Goal: Navigation & Orientation: Find specific page/section

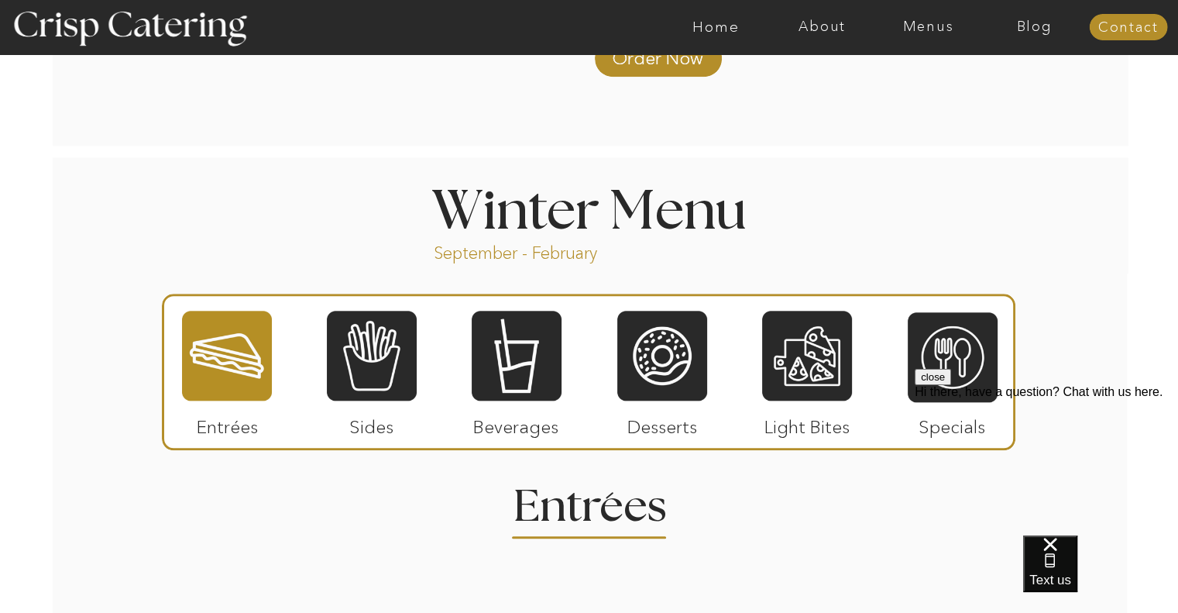
scroll to position [1580, 0]
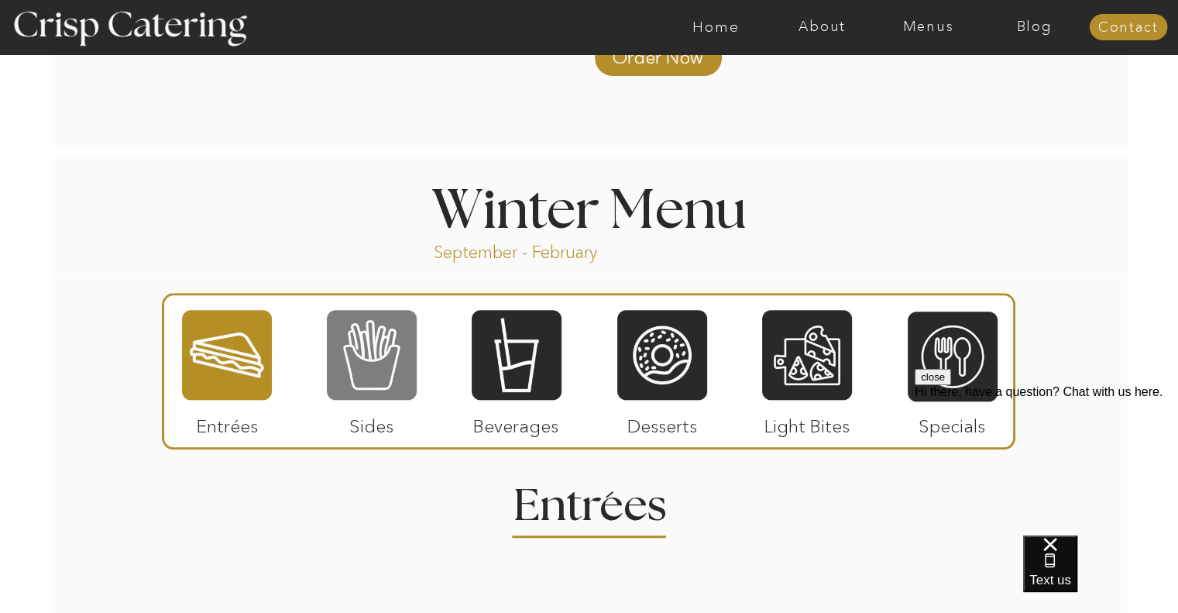
click at [379, 351] on div at bounding box center [372, 354] width 90 height 93
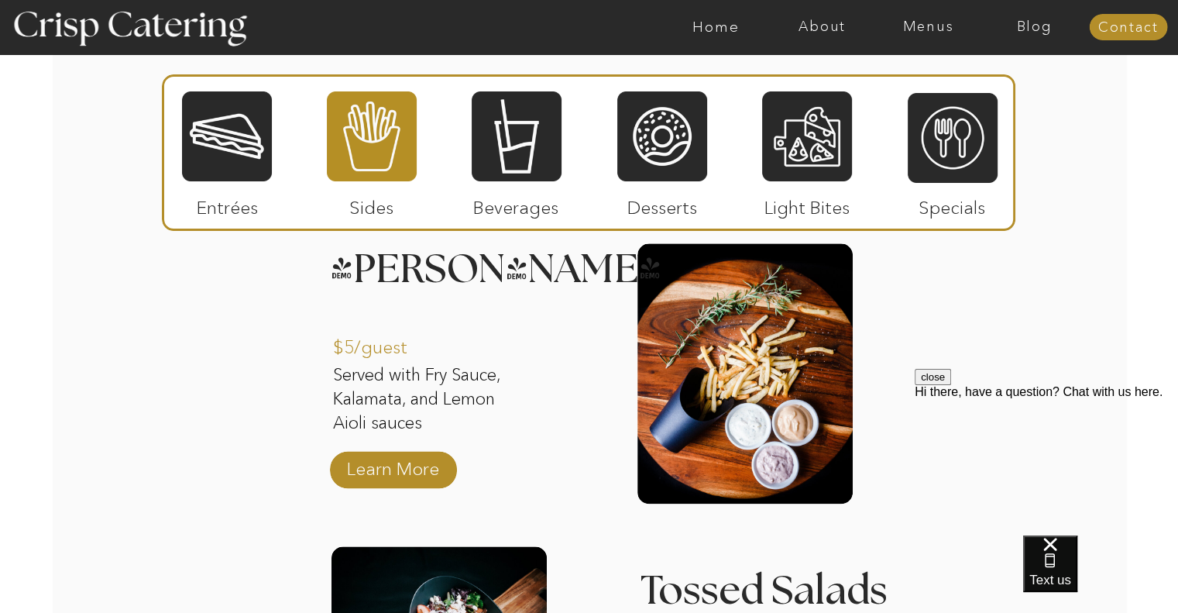
scroll to position [1908, 0]
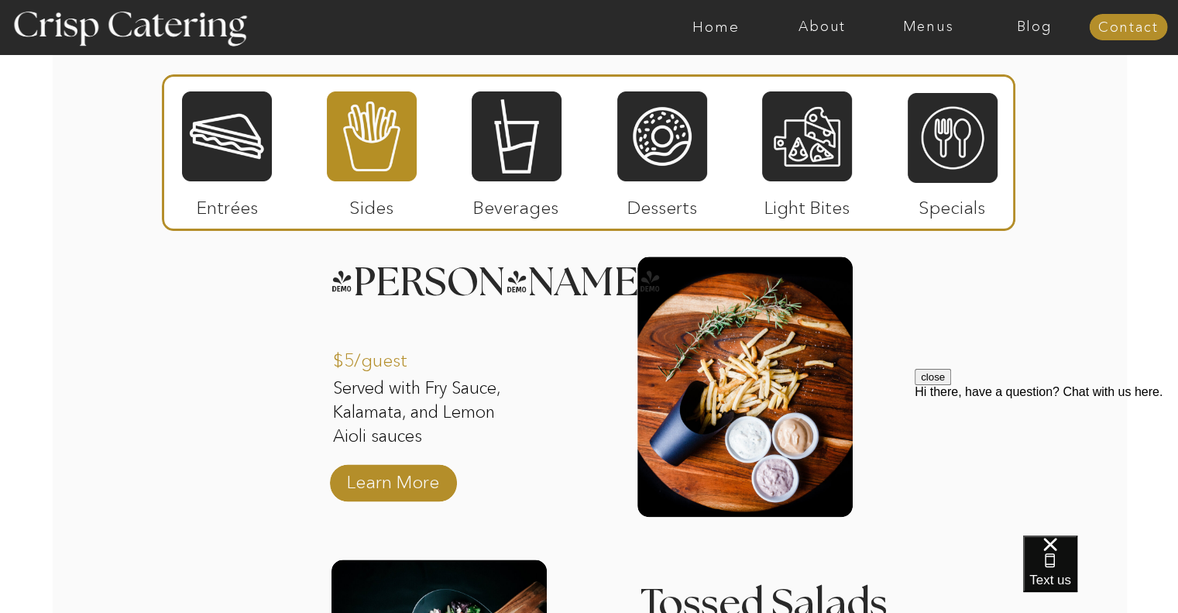
click at [512, 495] on div "About Home Menus Contact Blog About Crisp Crisp Cares Reviews faq About Home Me…" at bounding box center [589, 373] width 1178 height 4563
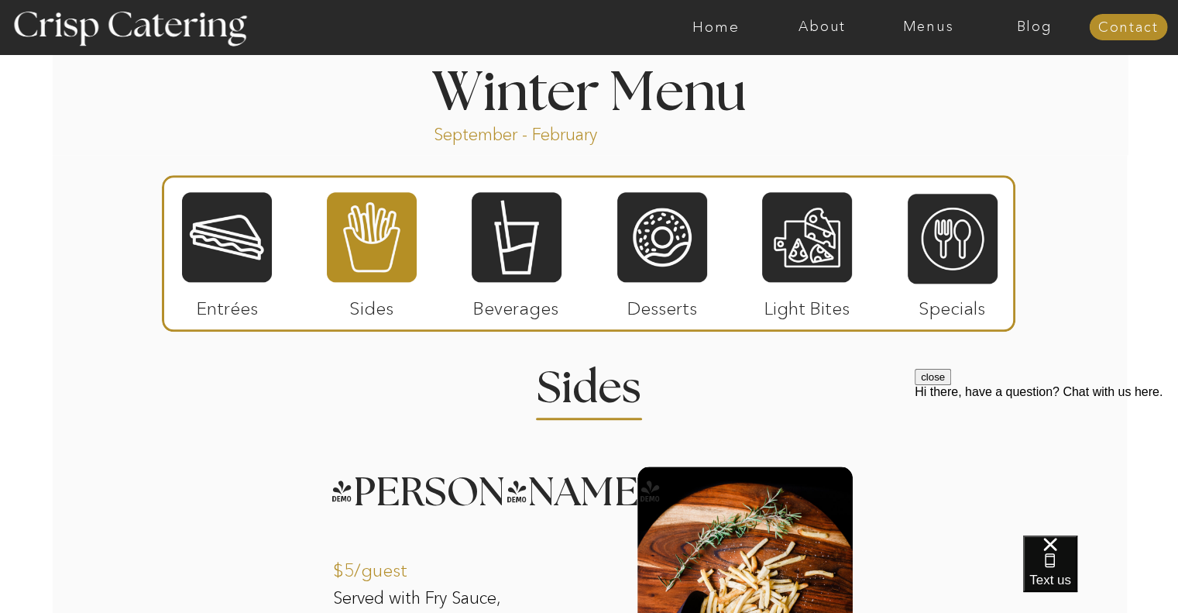
scroll to position [1645, 0]
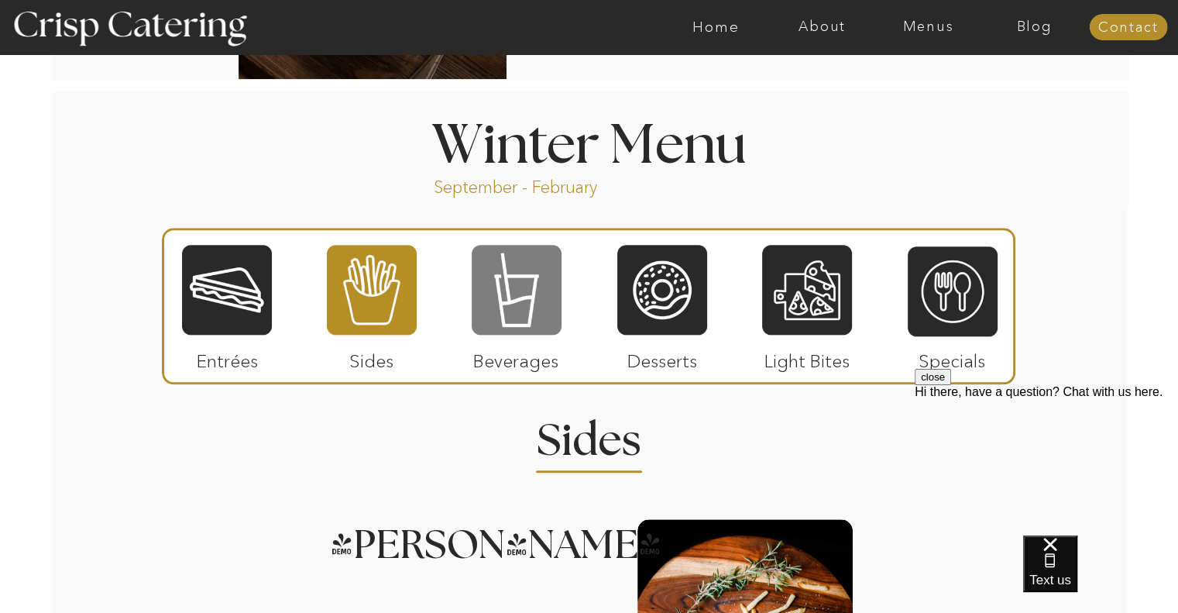
click at [511, 283] on div at bounding box center [517, 289] width 90 height 93
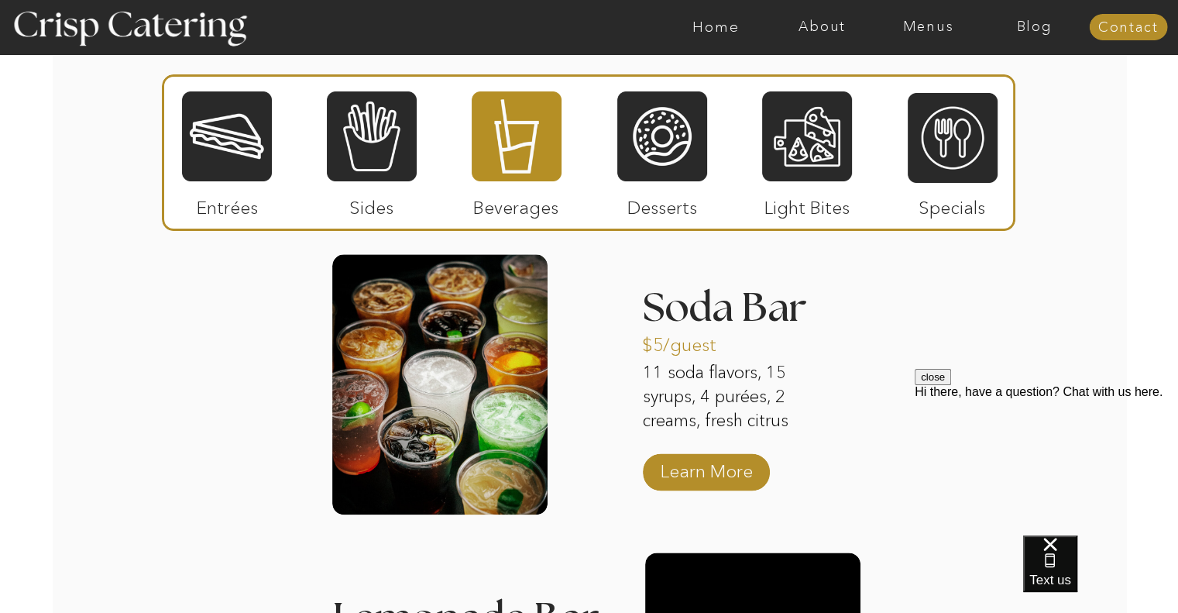
scroll to position [1938, 0]
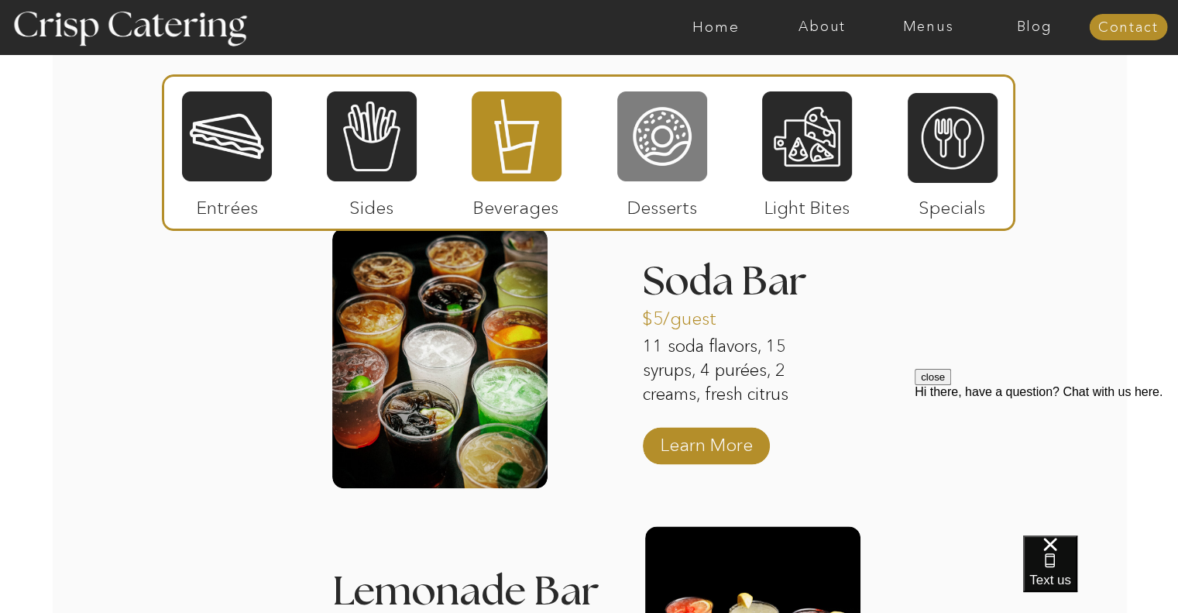
click at [689, 139] on div at bounding box center [662, 136] width 90 height 93
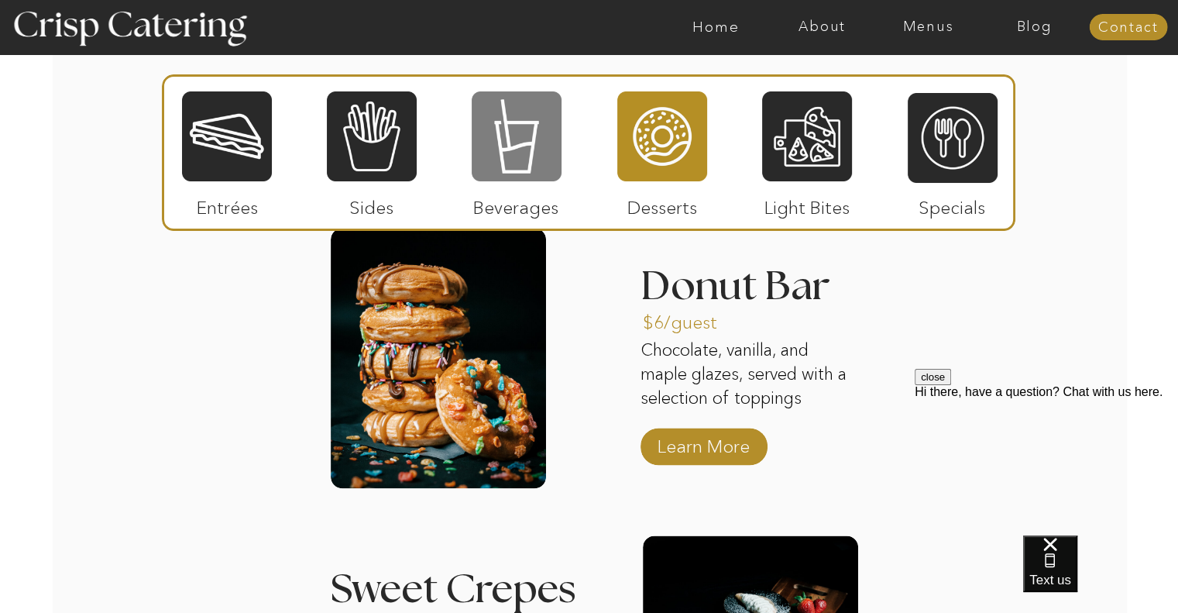
click at [505, 145] on div at bounding box center [517, 136] width 90 height 93
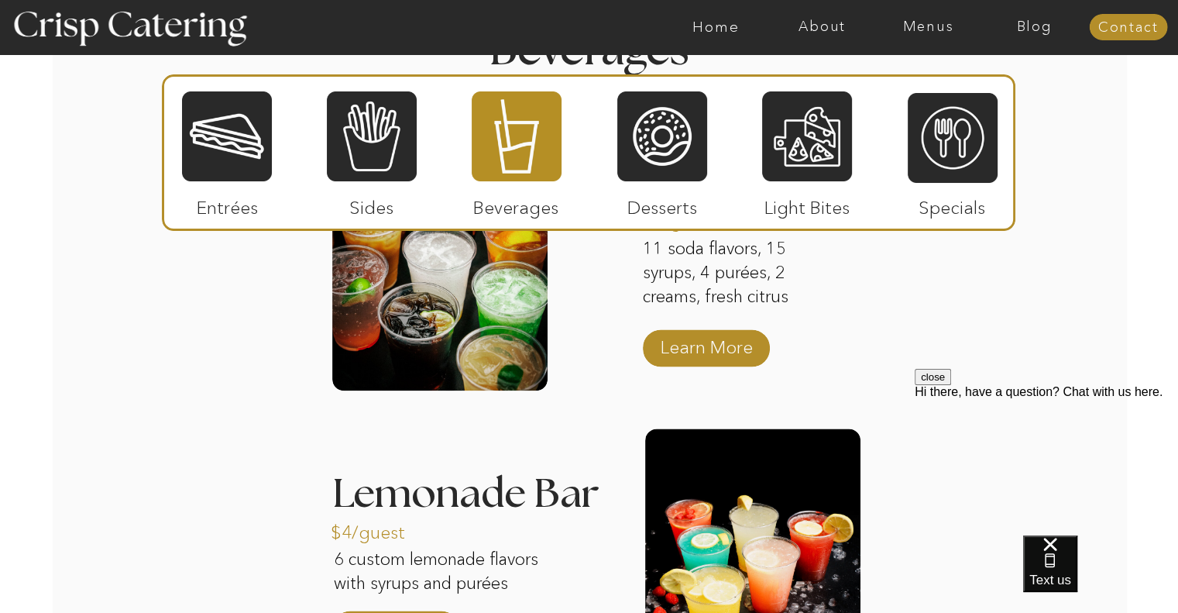
scroll to position [2029, 0]
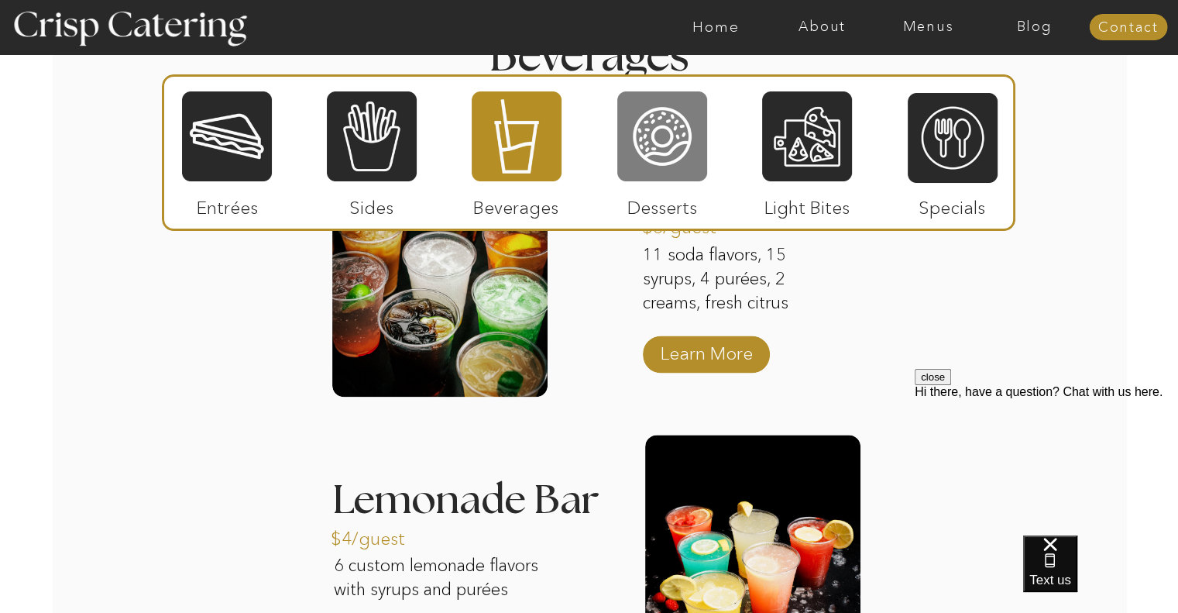
click at [654, 125] on div at bounding box center [662, 136] width 90 height 93
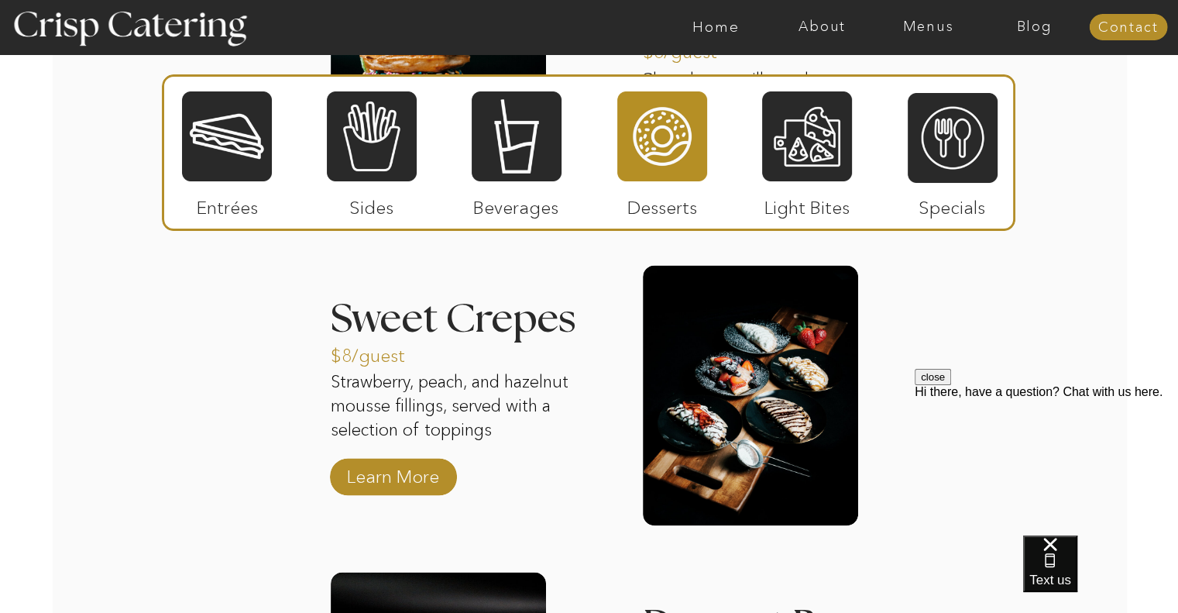
scroll to position [2207, 0]
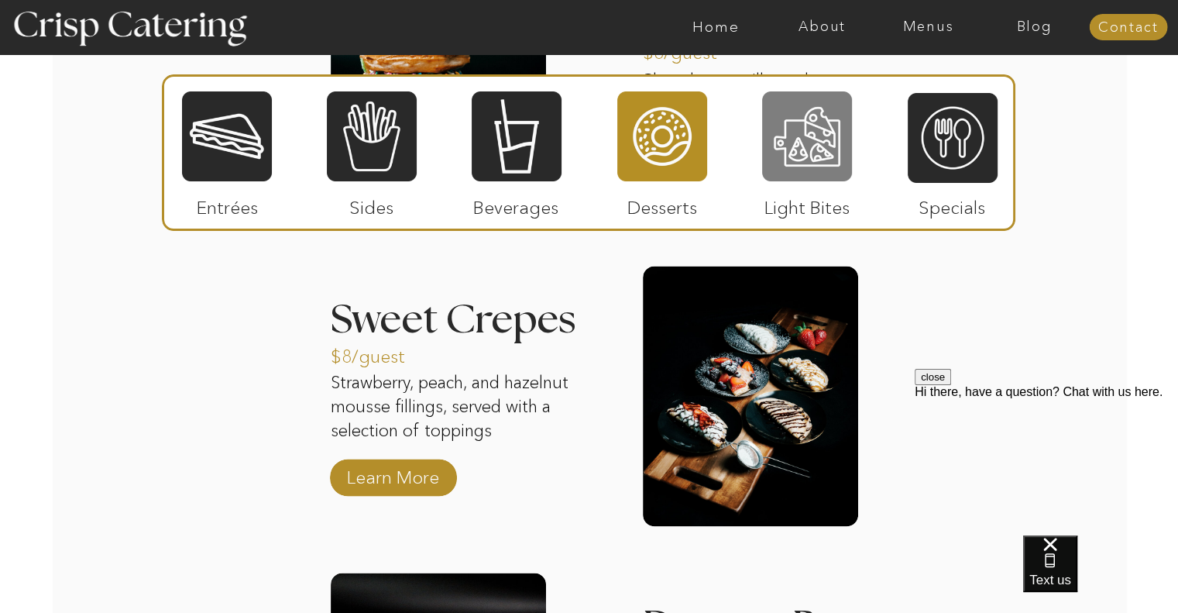
click at [816, 138] on div at bounding box center [807, 136] width 90 height 93
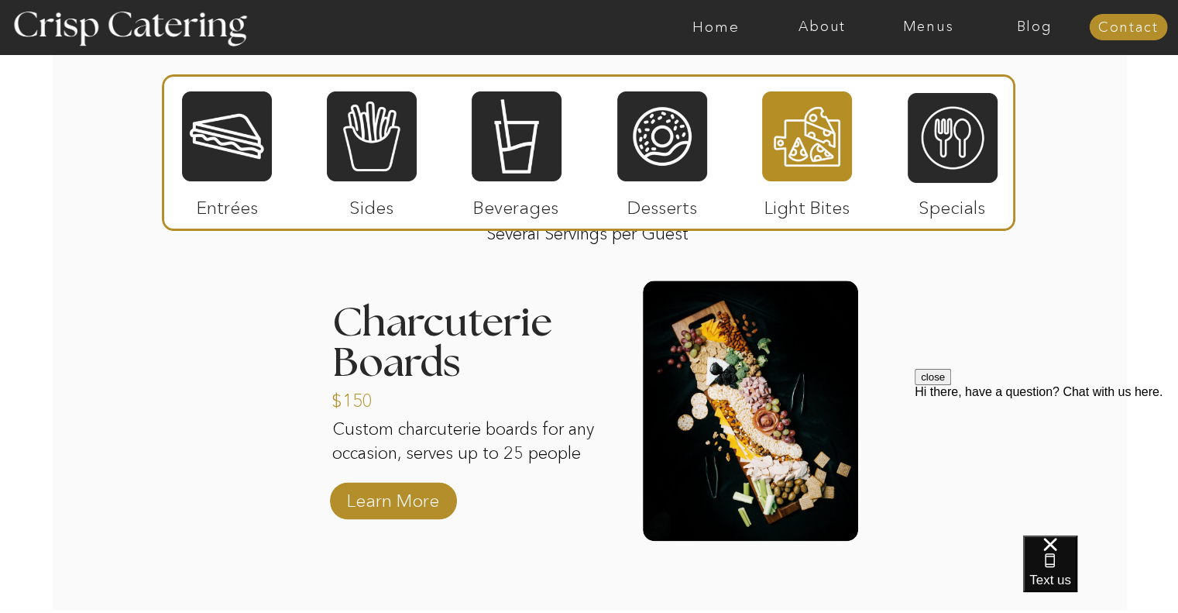
scroll to position [1887, 0]
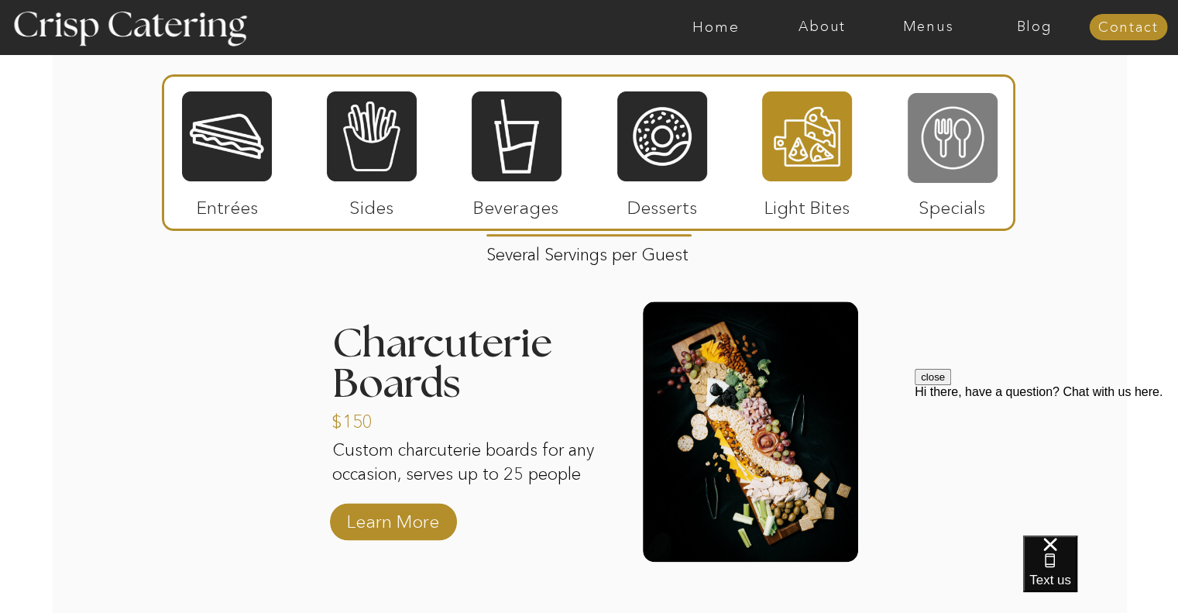
click at [959, 134] on div at bounding box center [953, 137] width 90 height 93
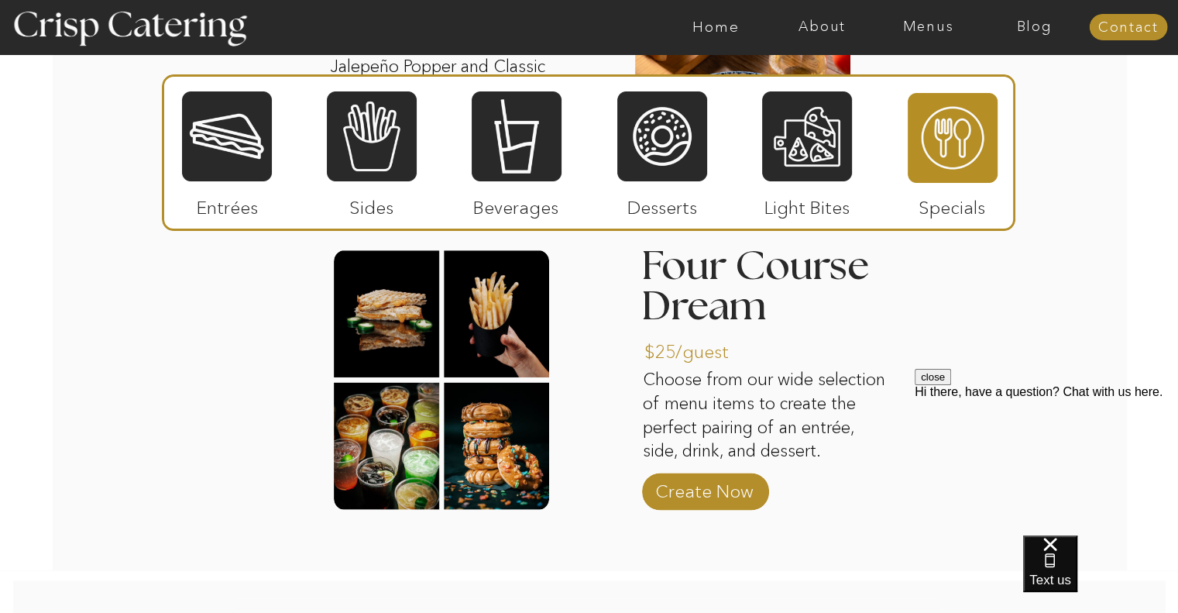
scroll to position [2236, 0]
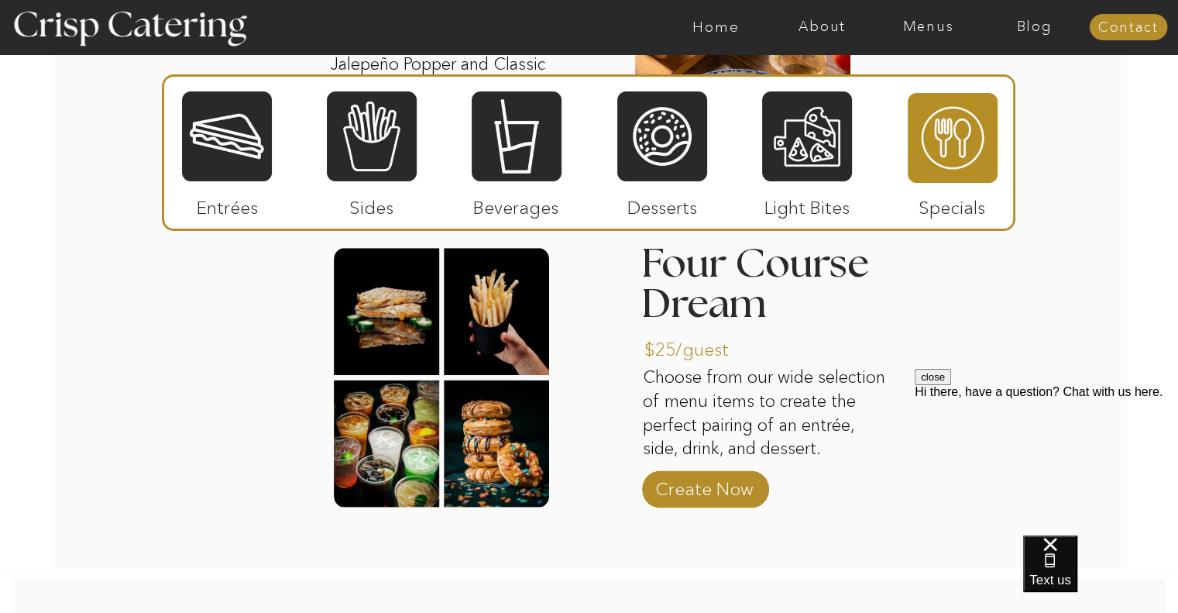
click at [214, 143] on div at bounding box center [227, 136] width 90 height 93
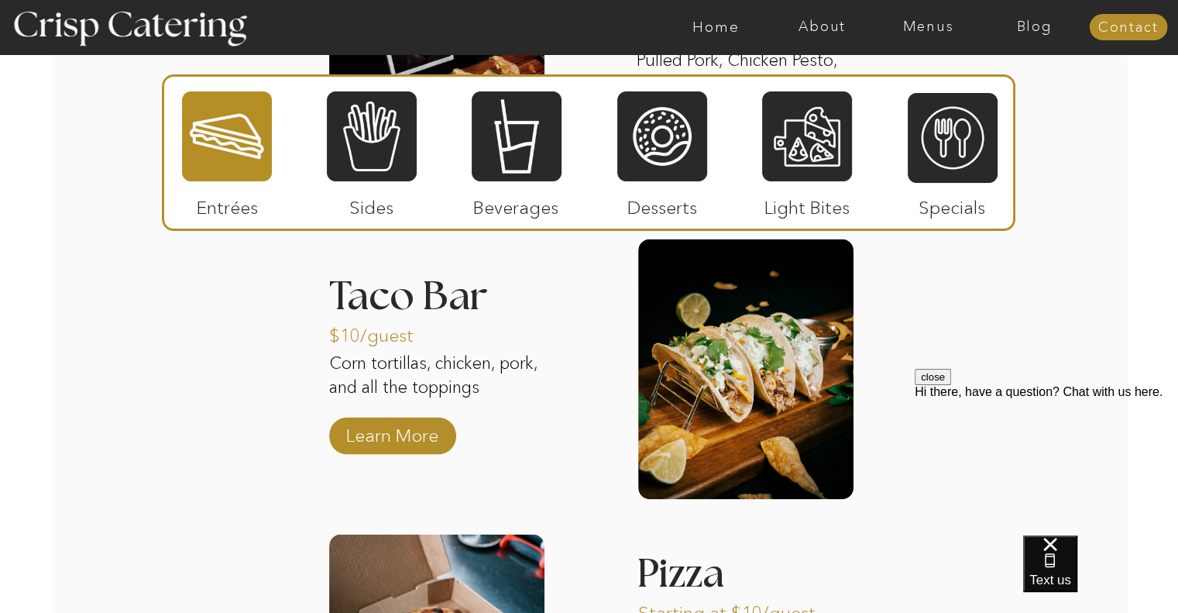
scroll to position [2214, 0]
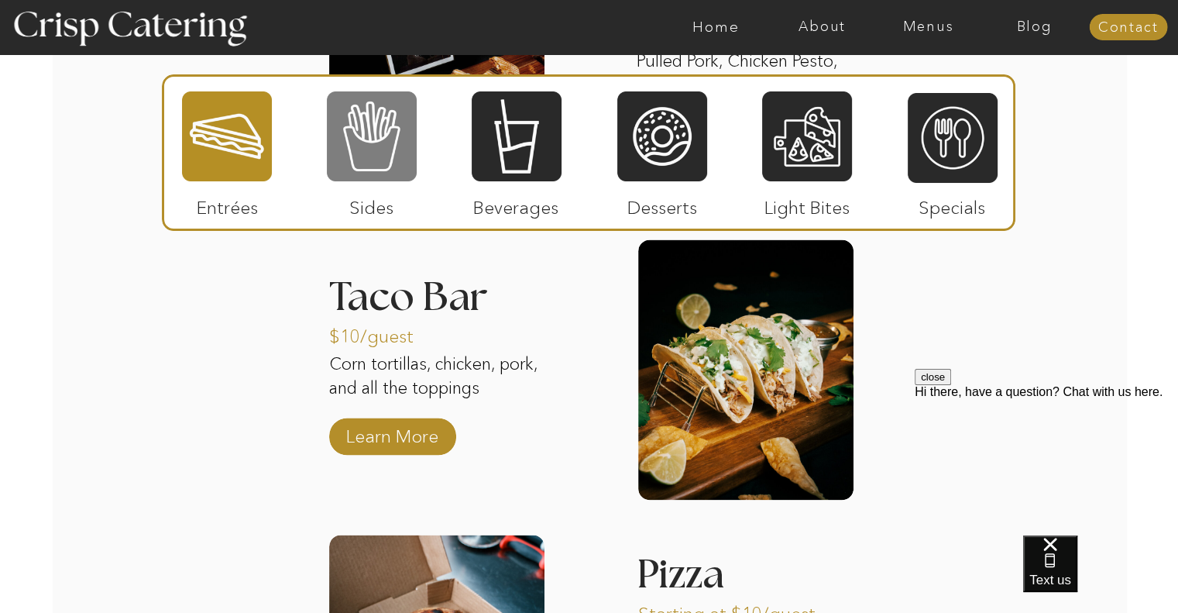
click at [384, 151] on div at bounding box center [372, 136] width 90 height 93
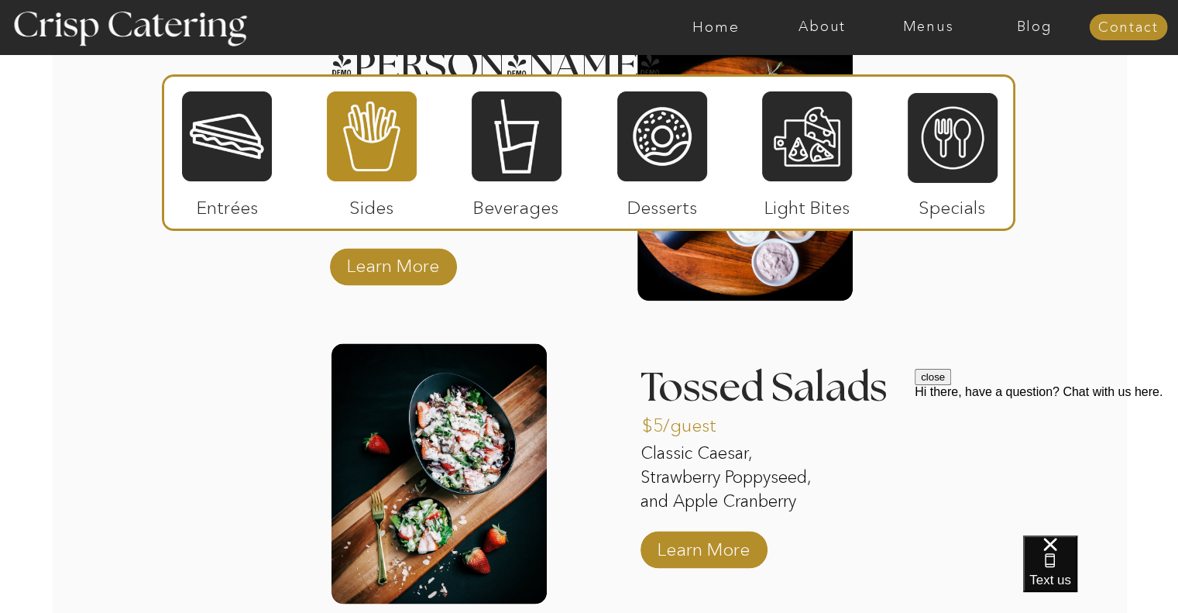
scroll to position [2169, 0]
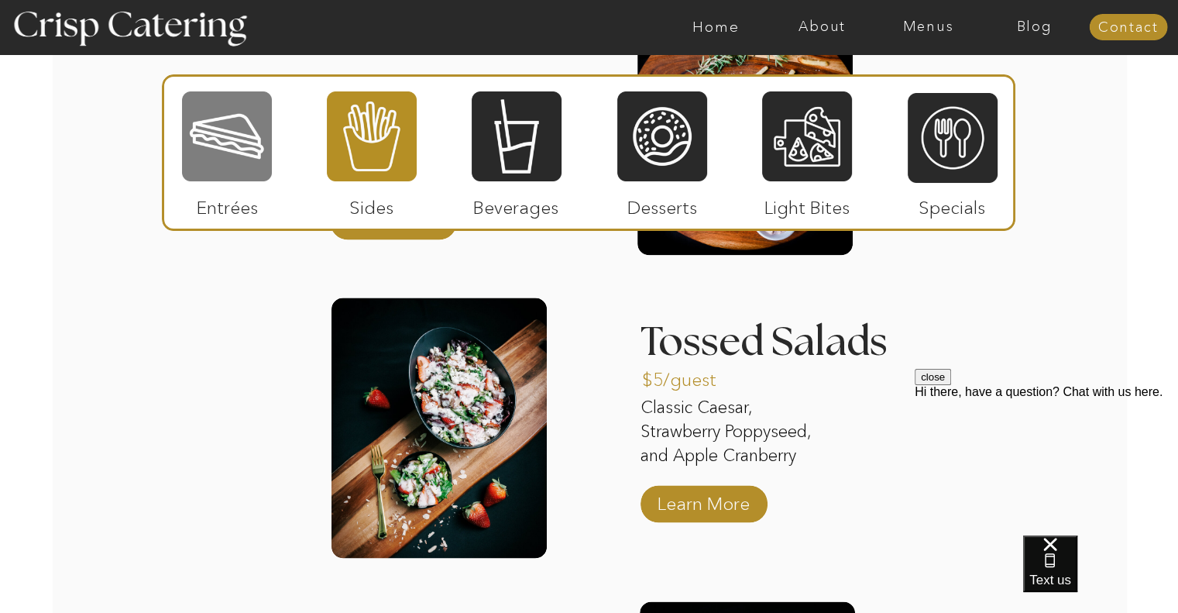
click at [230, 136] on div at bounding box center [227, 136] width 90 height 93
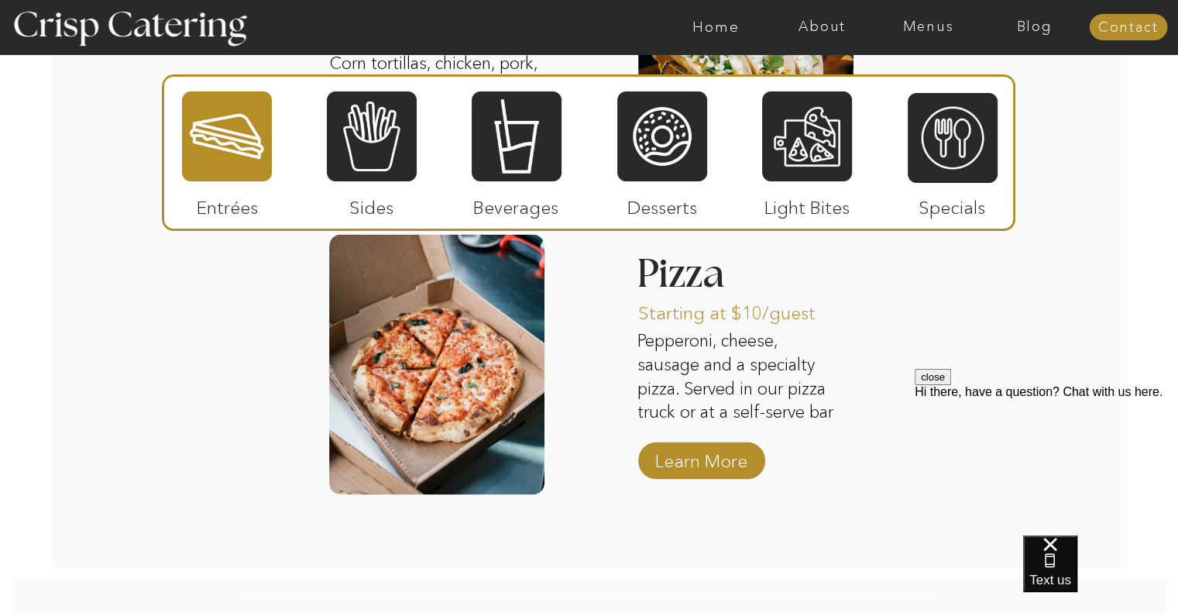
scroll to position [2515, 0]
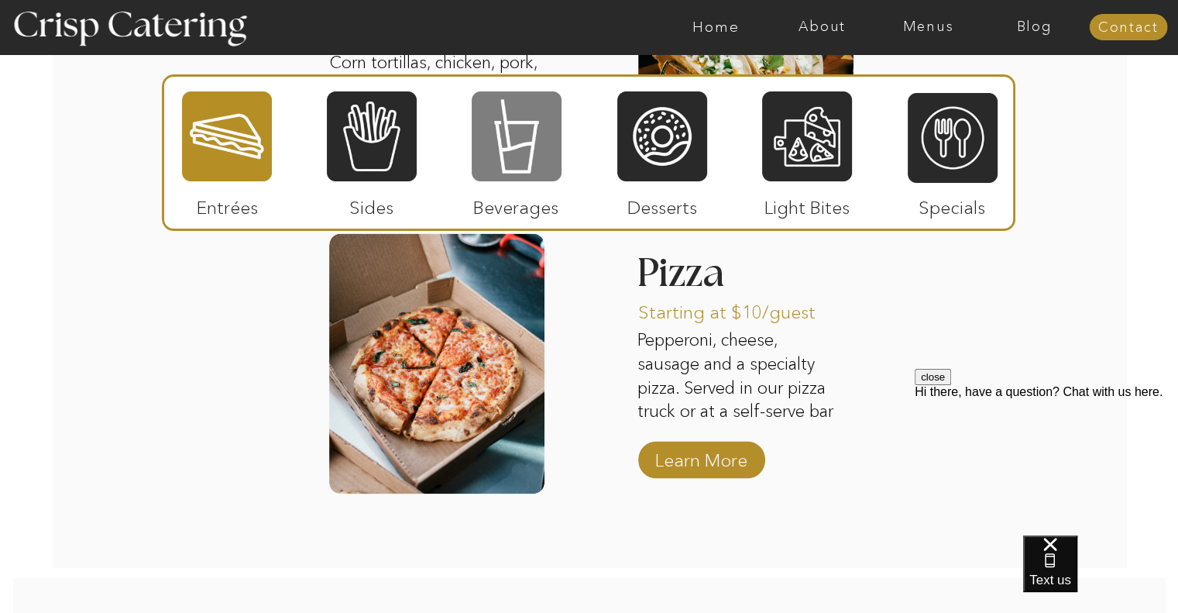
click at [517, 135] on div at bounding box center [517, 136] width 90 height 93
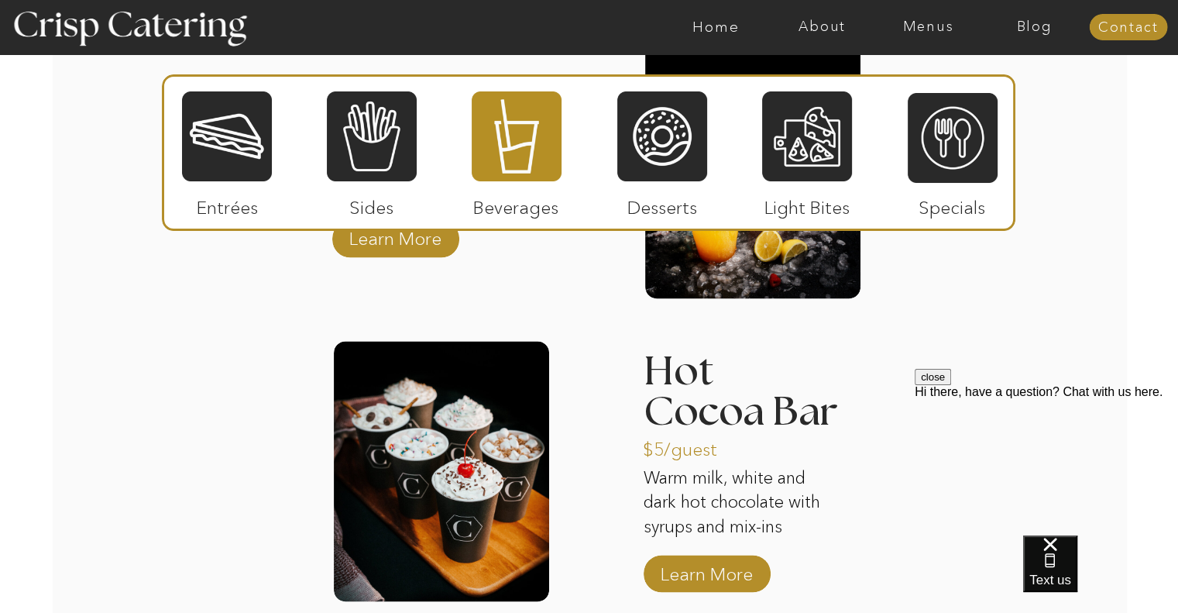
scroll to position [2552, 0]
